Goal: Use online tool/utility: Use online tool/utility

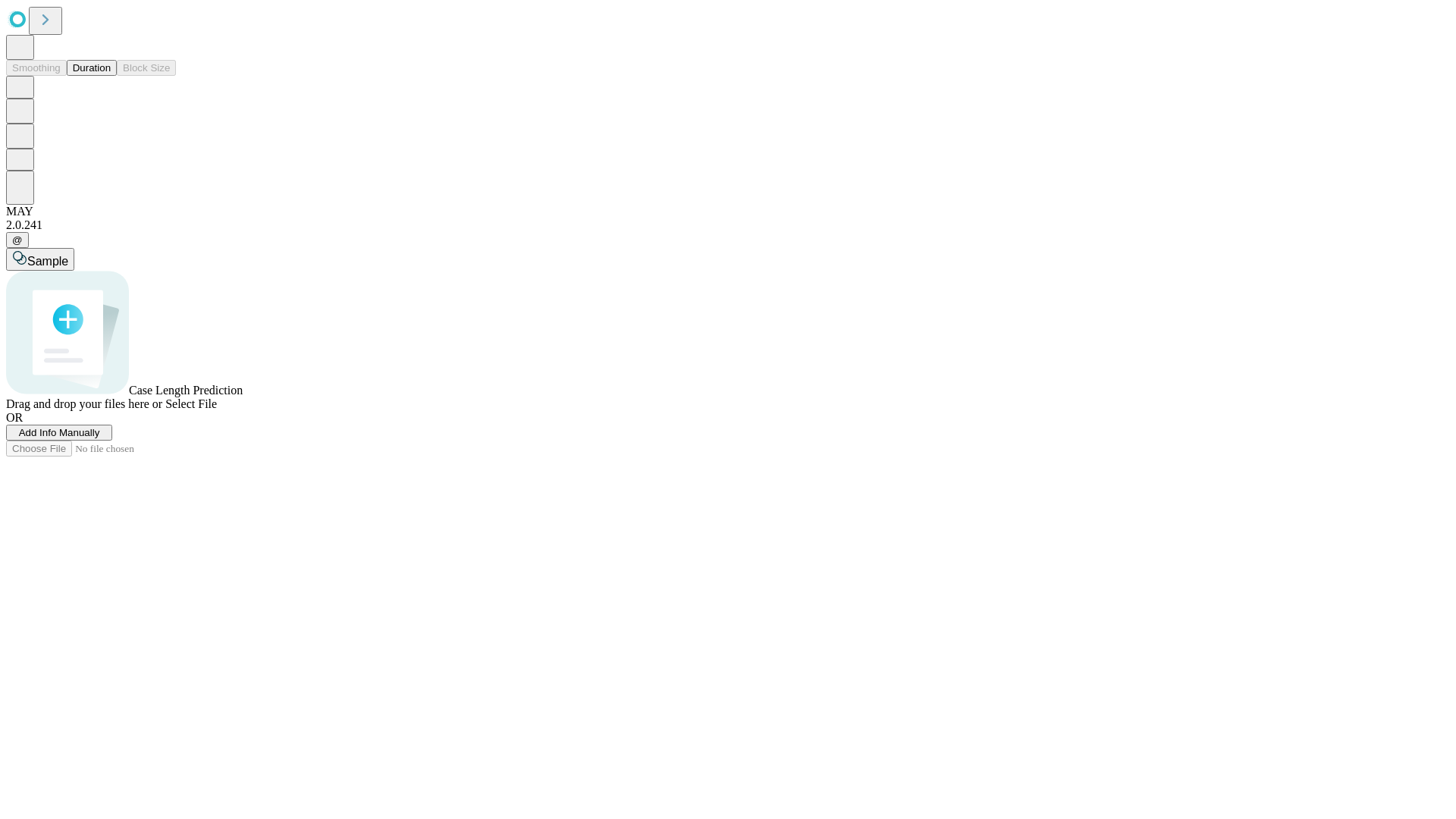
click at [111, 76] on button "Duration" at bounding box center [91, 68] width 50 height 16
click at [100, 438] on span "Add Info Manually" at bounding box center [60, 432] width 81 height 12
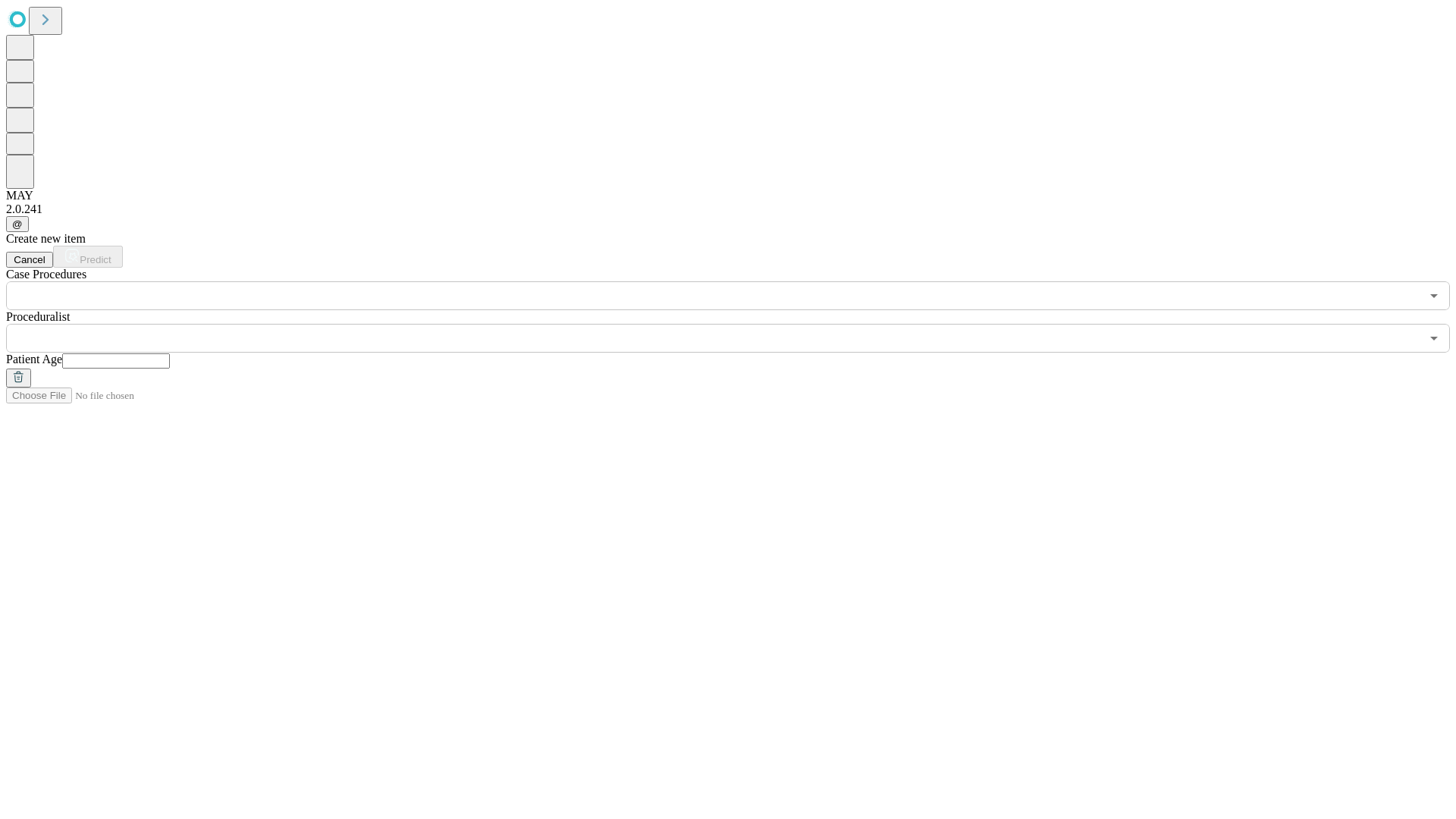
click at [170, 353] on input "text" at bounding box center [115, 361] width 107 height 15
type input "**"
click at [739, 324] on input "text" at bounding box center [713, 338] width 1414 height 29
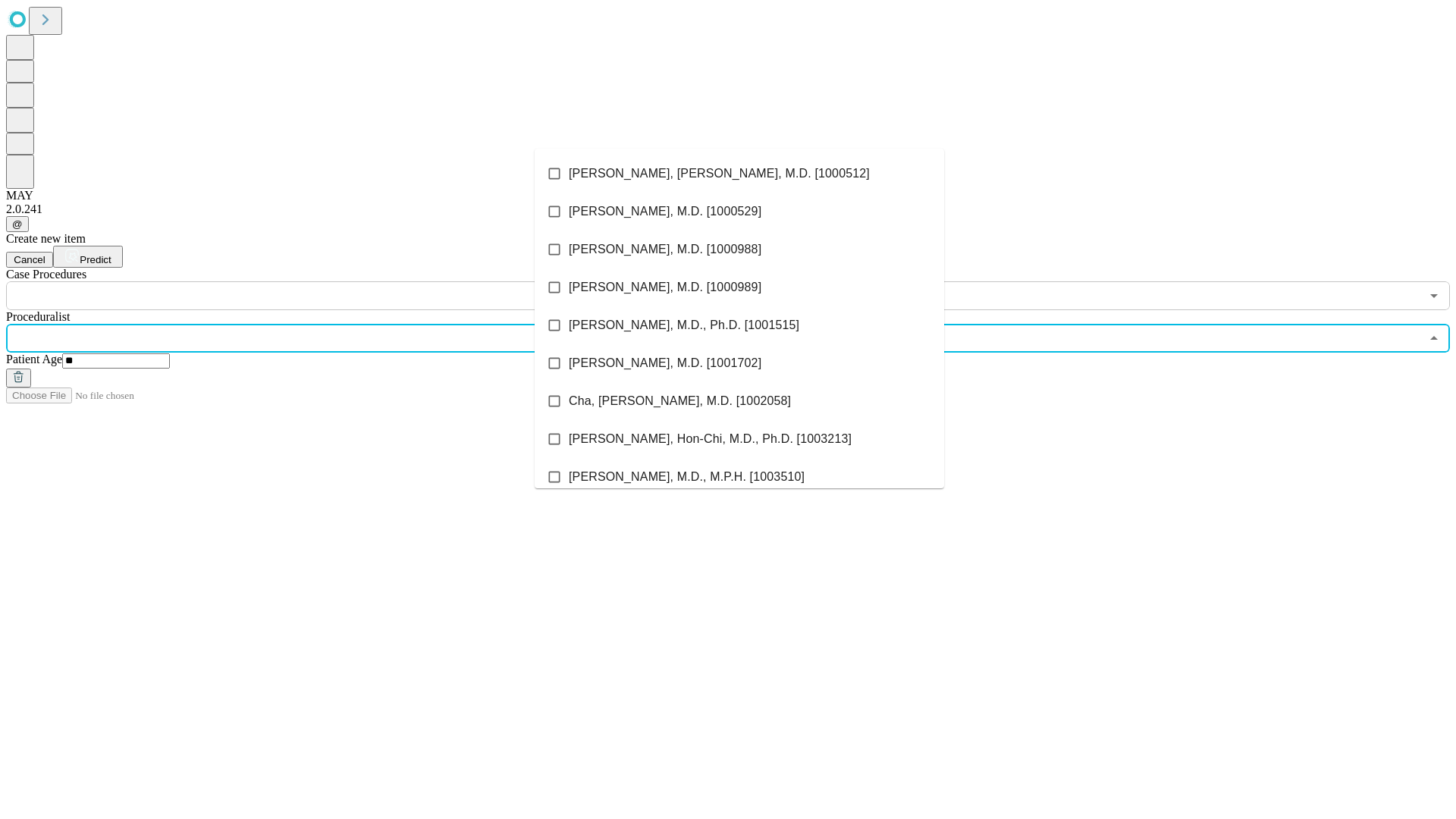
click at [740, 174] on li "[PERSON_NAME], [PERSON_NAME], M.D. [1000512]" at bounding box center [740, 173] width 410 height 38
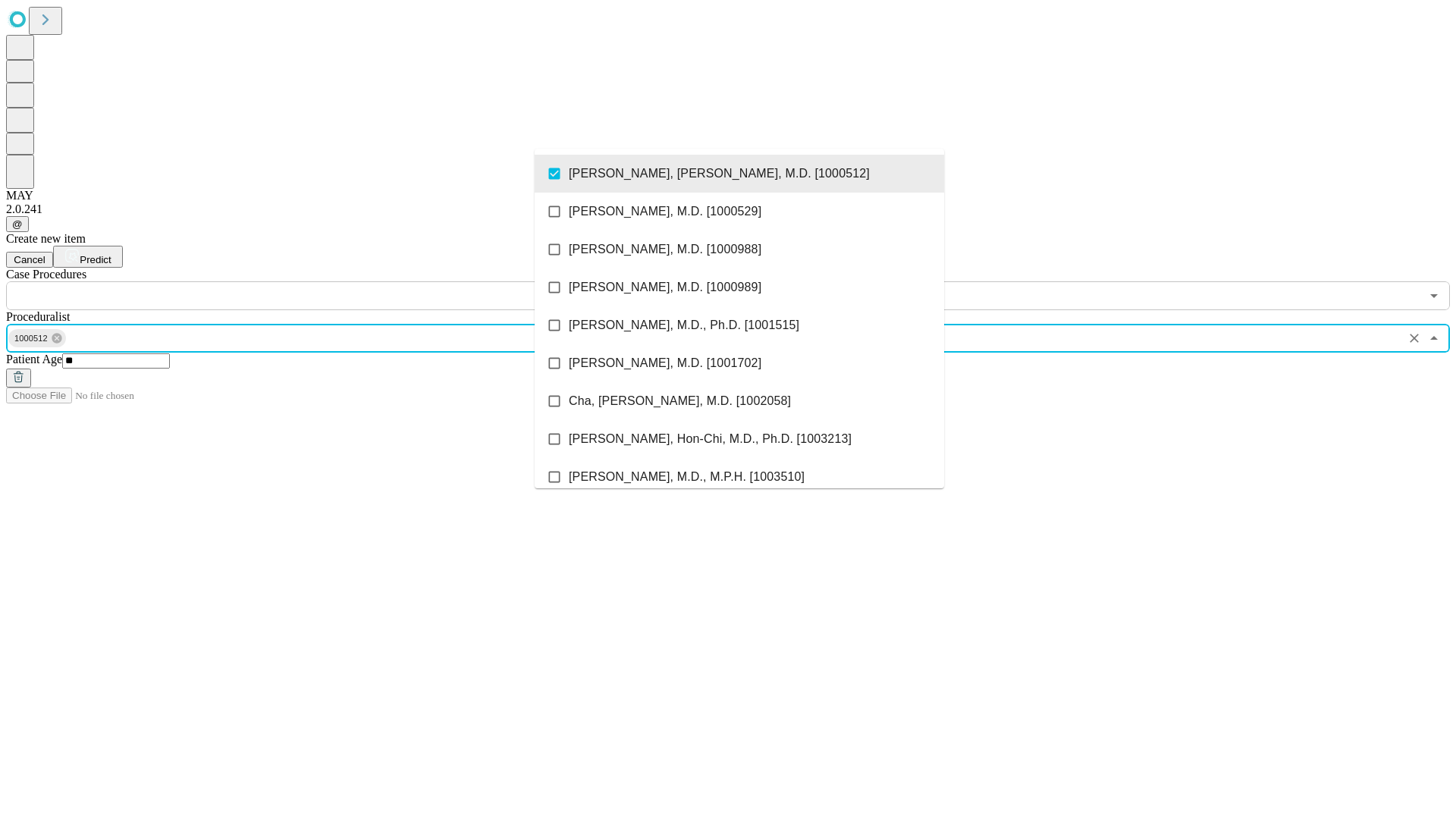
click at [318, 281] on input "text" at bounding box center [713, 295] width 1414 height 29
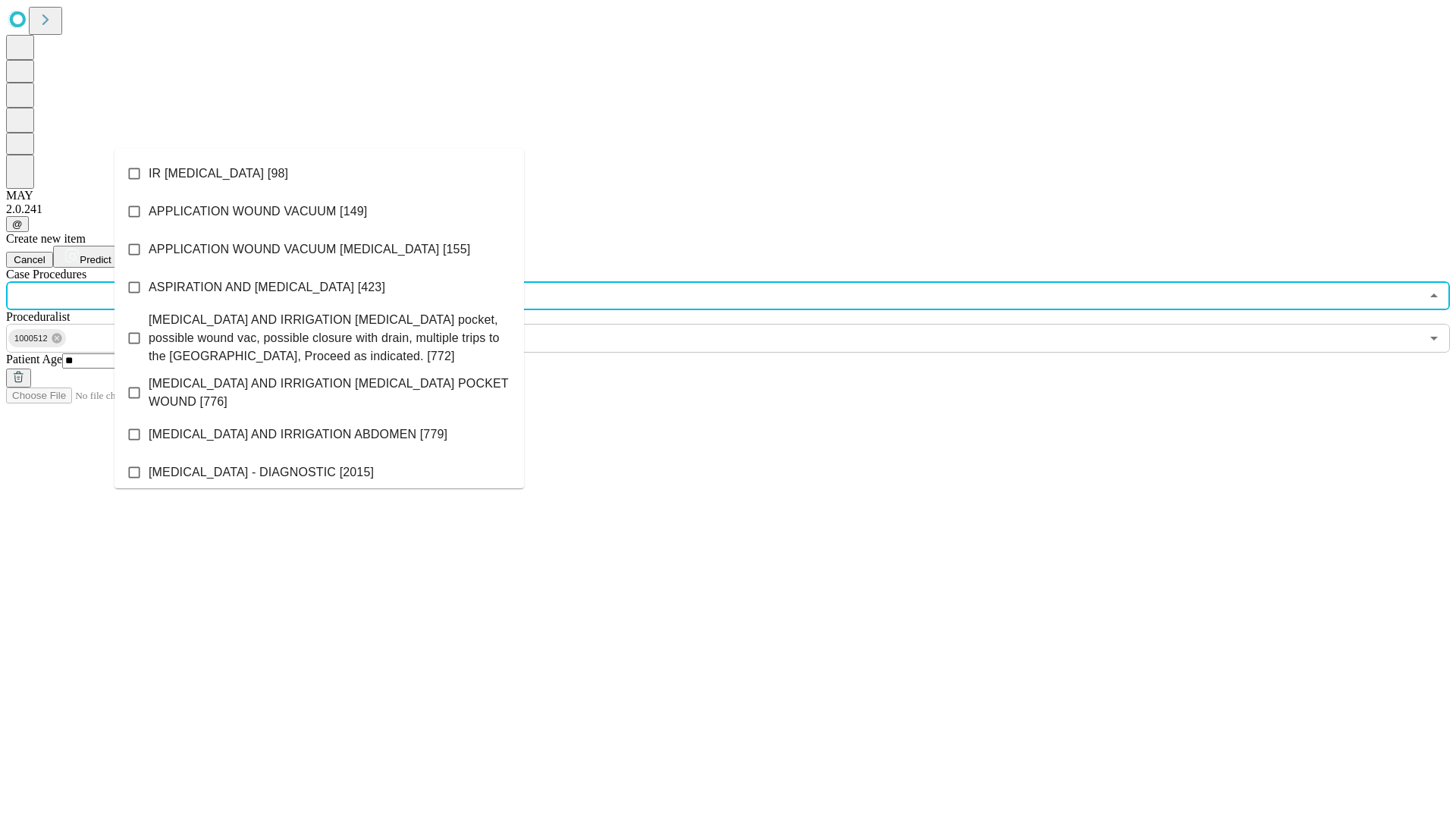
click at [319, 174] on li "IR [MEDICAL_DATA] [98]" at bounding box center [319, 173] width 410 height 38
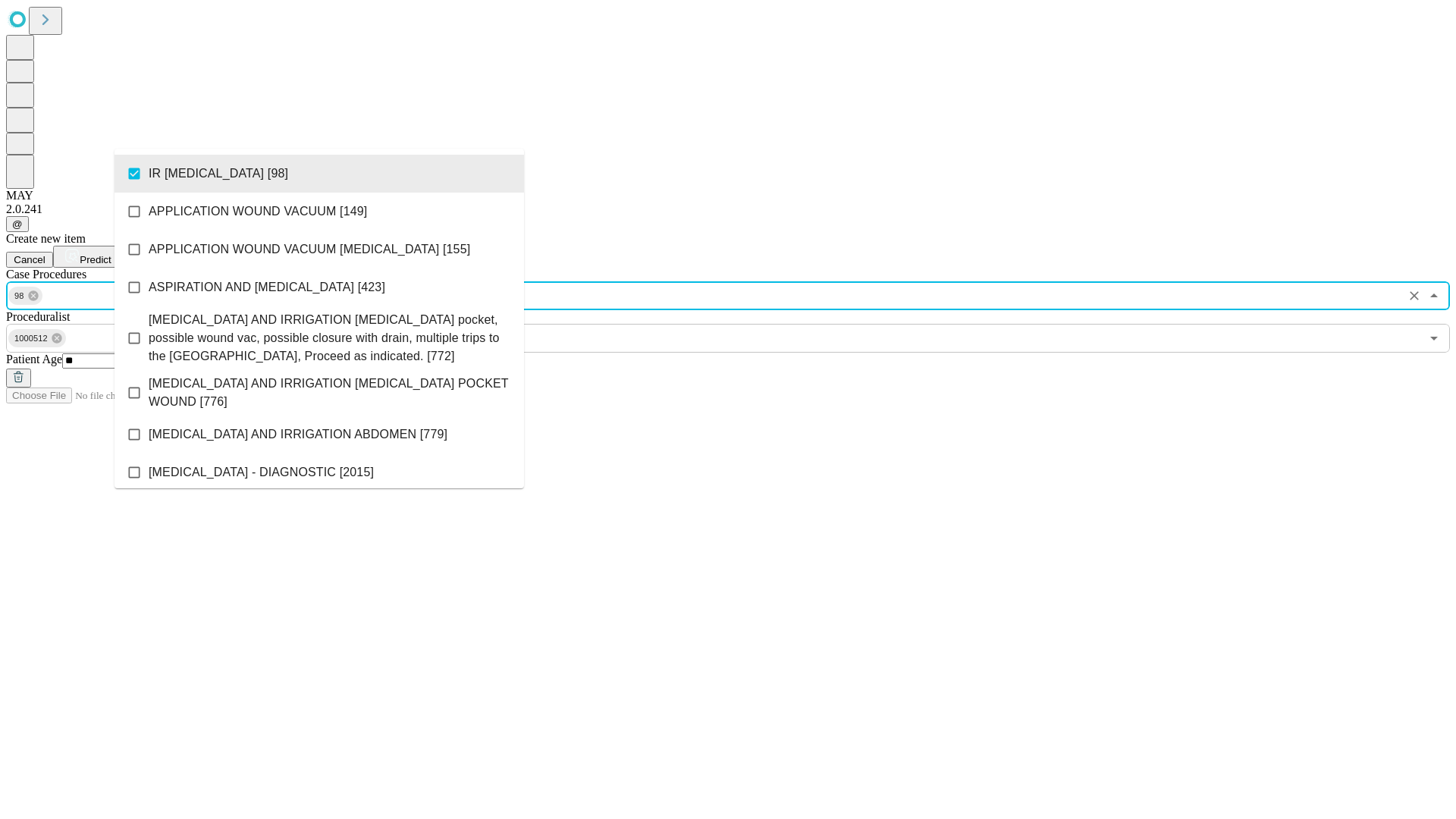
click at [111, 254] on span "Predict" at bounding box center [95, 260] width 31 height 12
